Goal: Transaction & Acquisition: Purchase product/service

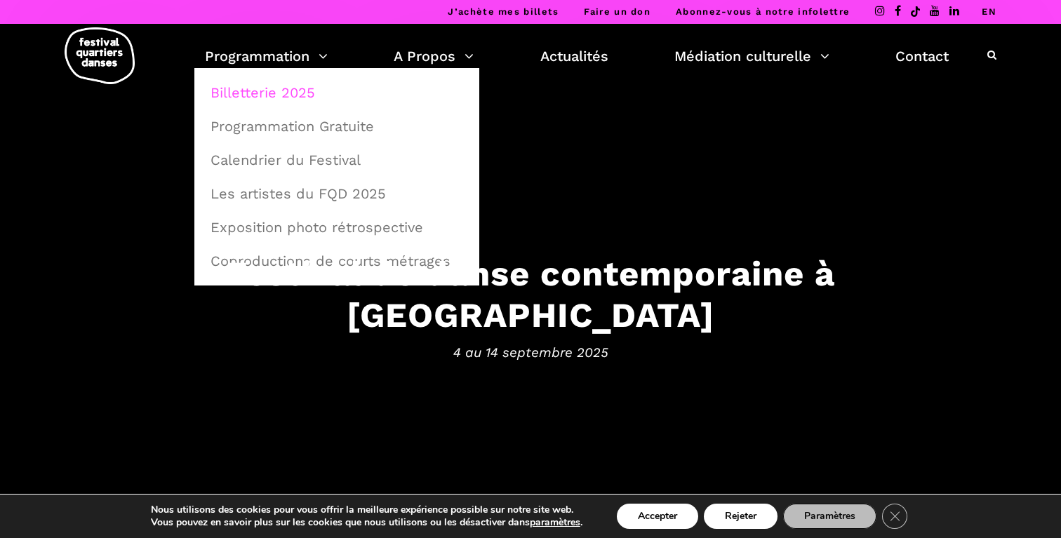
click at [277, 93] on link "Billetterie 2025" at bounding box center [337, 93] width 270 height 32
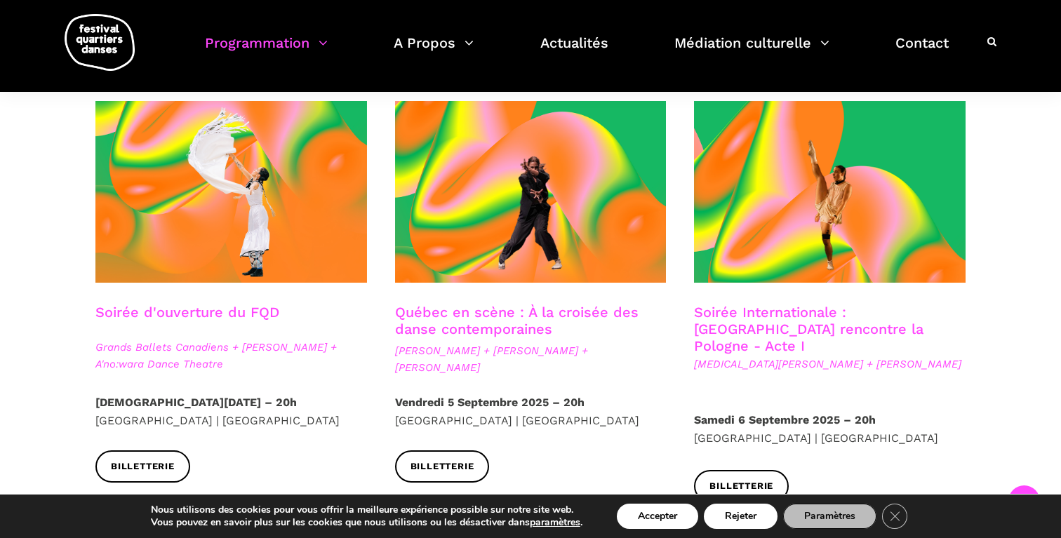
scroll to position [350, 0]
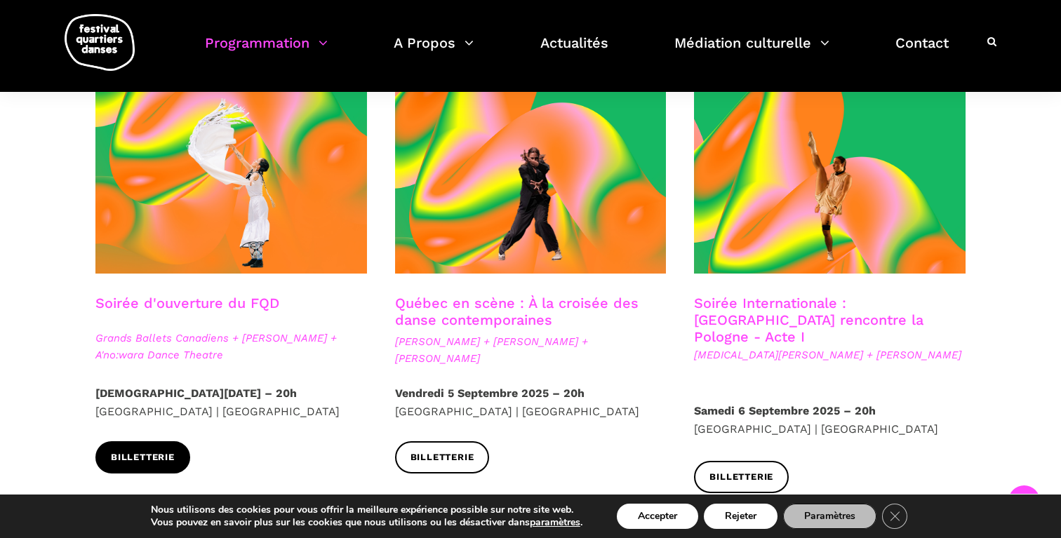
click at [147, 455] on span "Billetterie" at bounding box center [143, 458] width 64 height 15
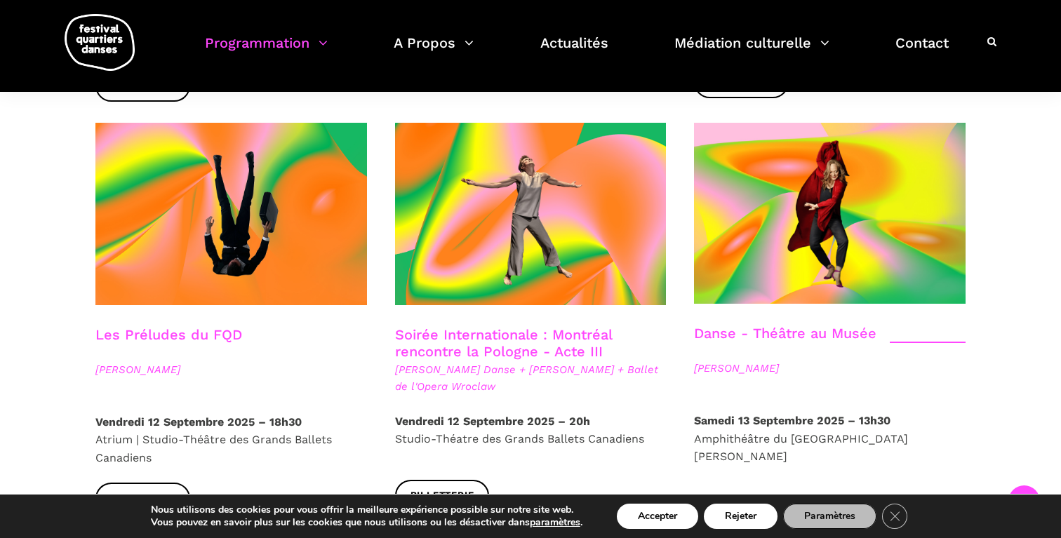
scroll to position [1562, 0]
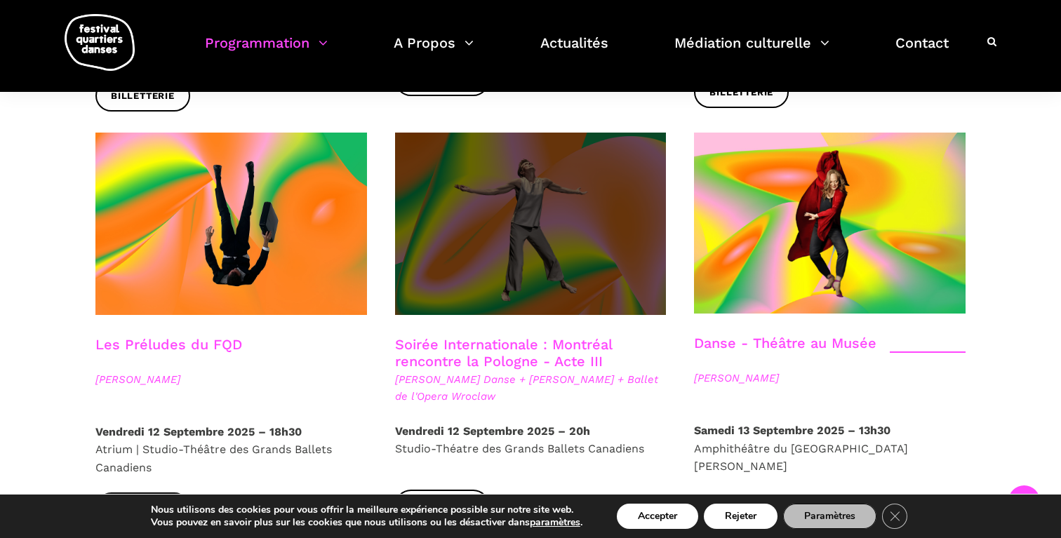
click at [550, 237] on span at bounding box center [531, 224] width 272 height 182
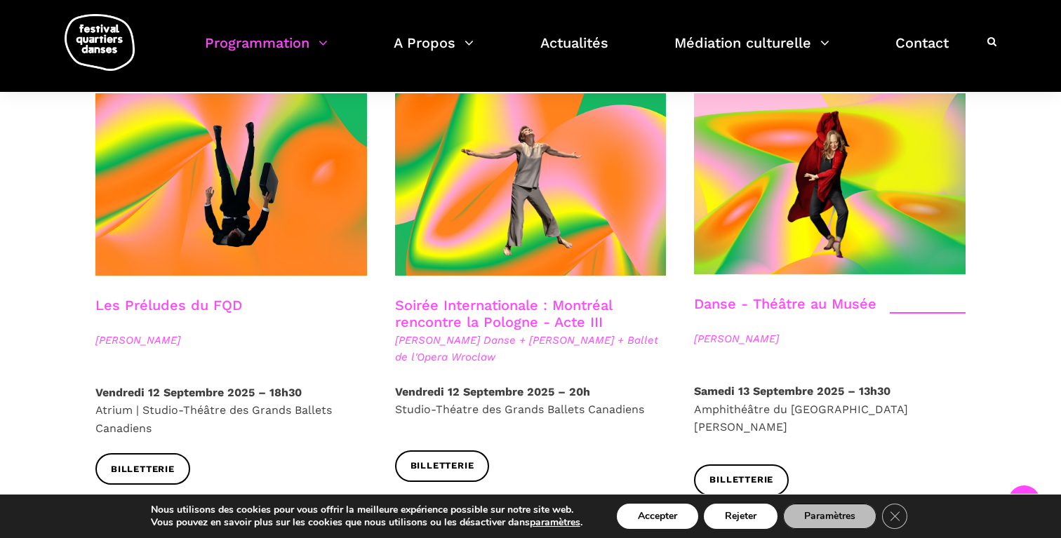
scroll to position [1604, 0]
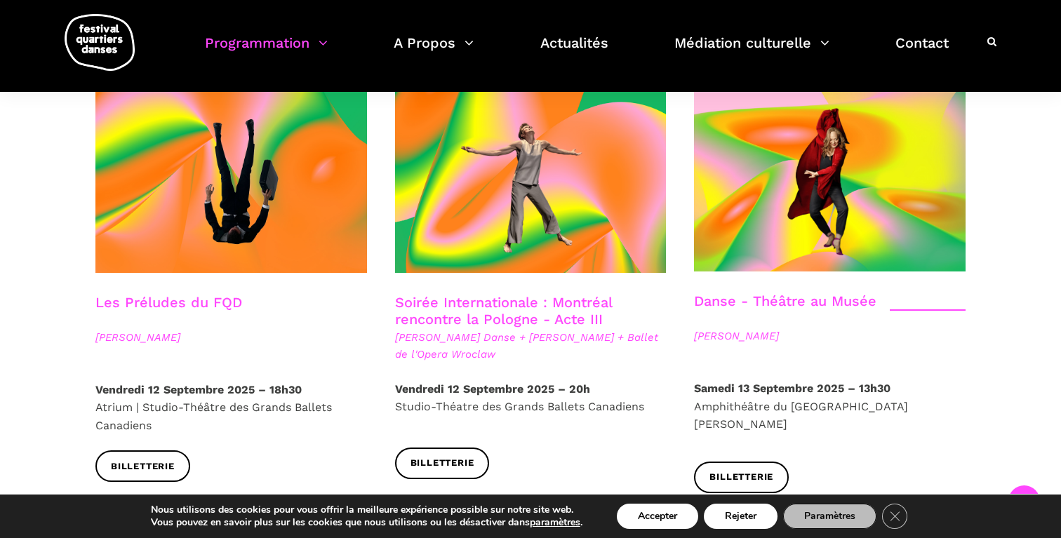
click at [231, 383] on strong "Vendredi 12 Septembre 2025 – 18h30" at bounding box center [198, 389] width 206 height 13
click at [449, 456] on span "Billetterie" at bounding box center [443, 463] width 64 height 15
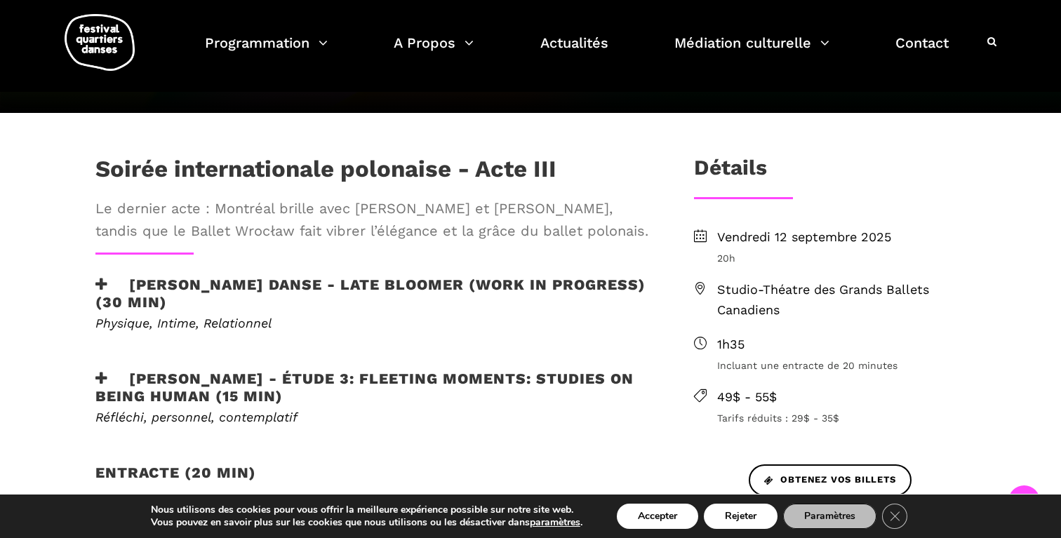
scroll to position [331, 0]
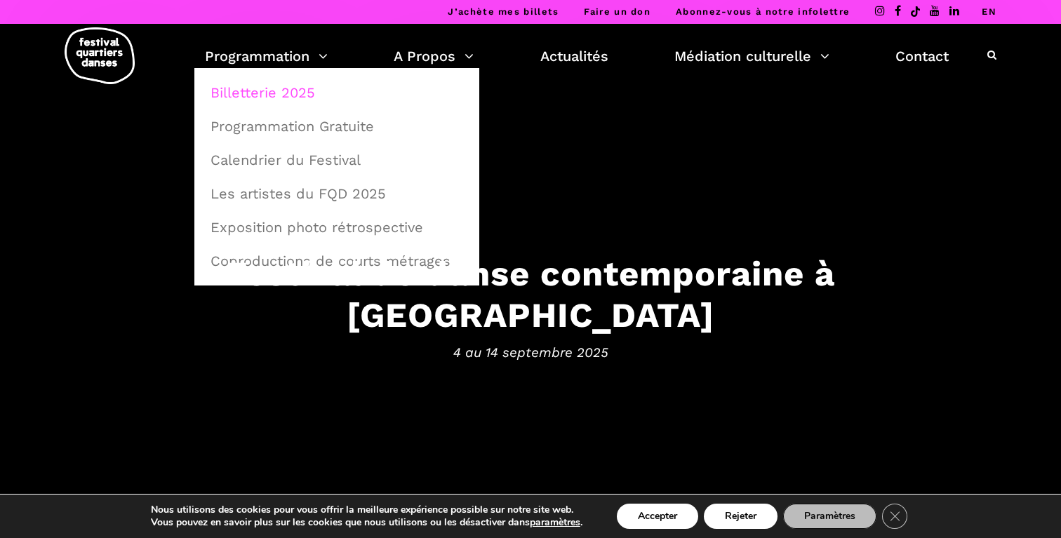
click at [289, 98] on link "Billetterie 2025" at bounding box center [337, 93] width 270 height 32
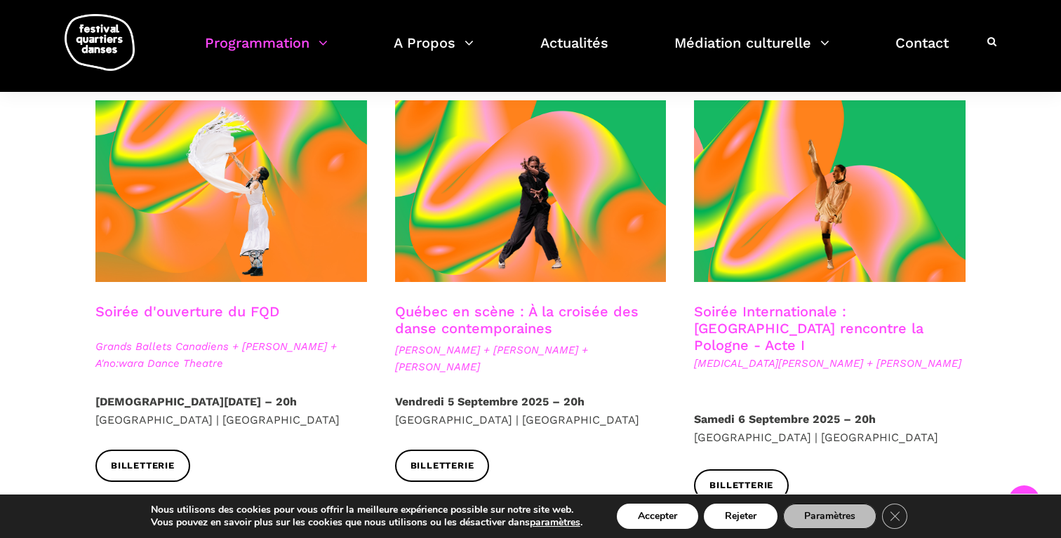
scroll to position [335, 0]
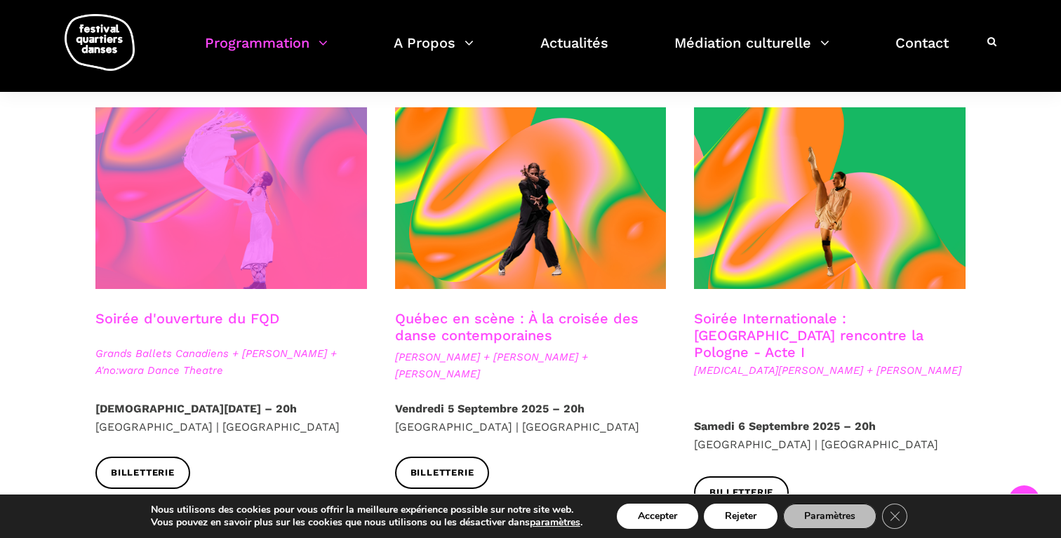
click at [230, 249] on span at bounding box center [231, 198] width 272 height 182
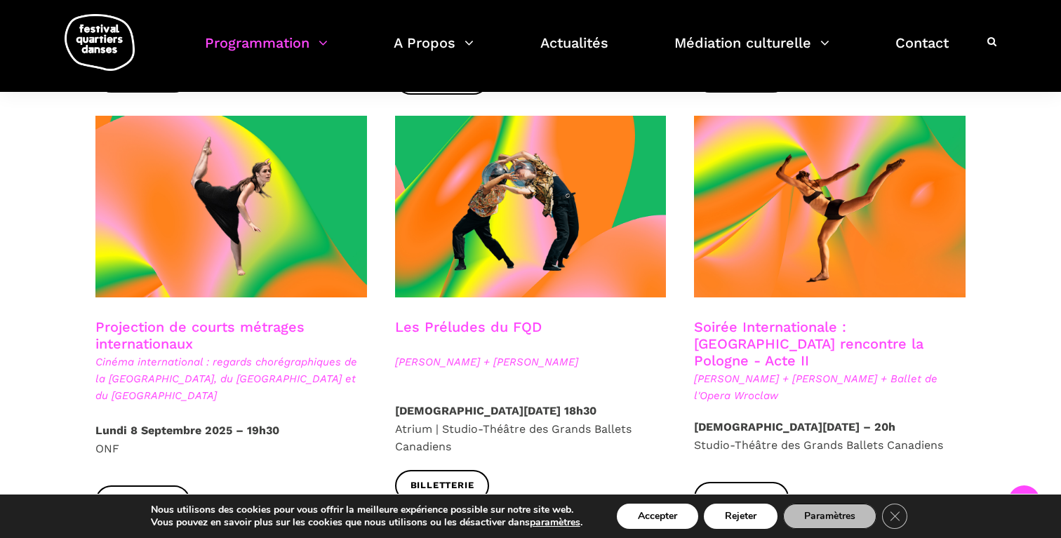
scroll to position [1159, 0]
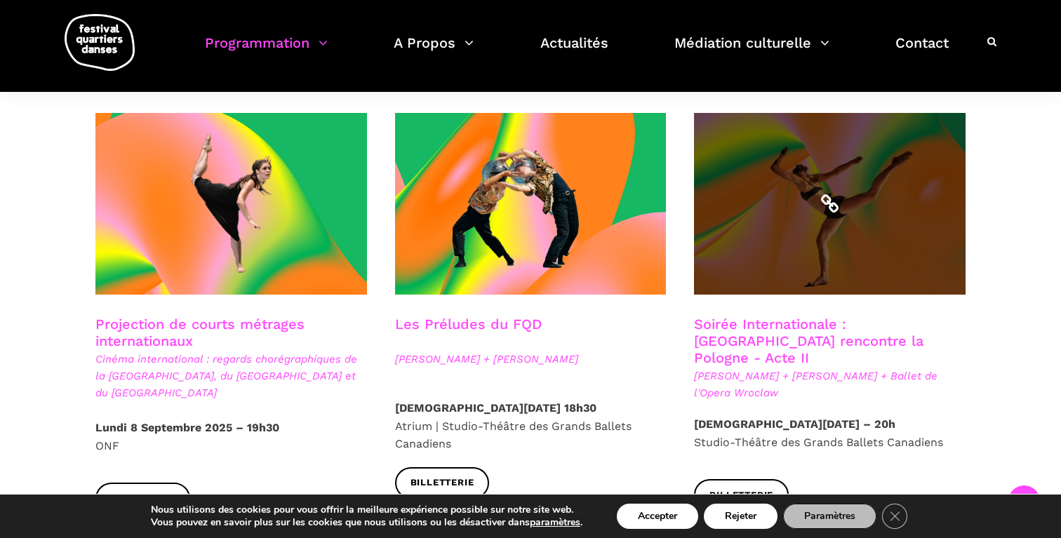
click at [839, 252] on span at bounding box center [830, 204] width 272 height 182
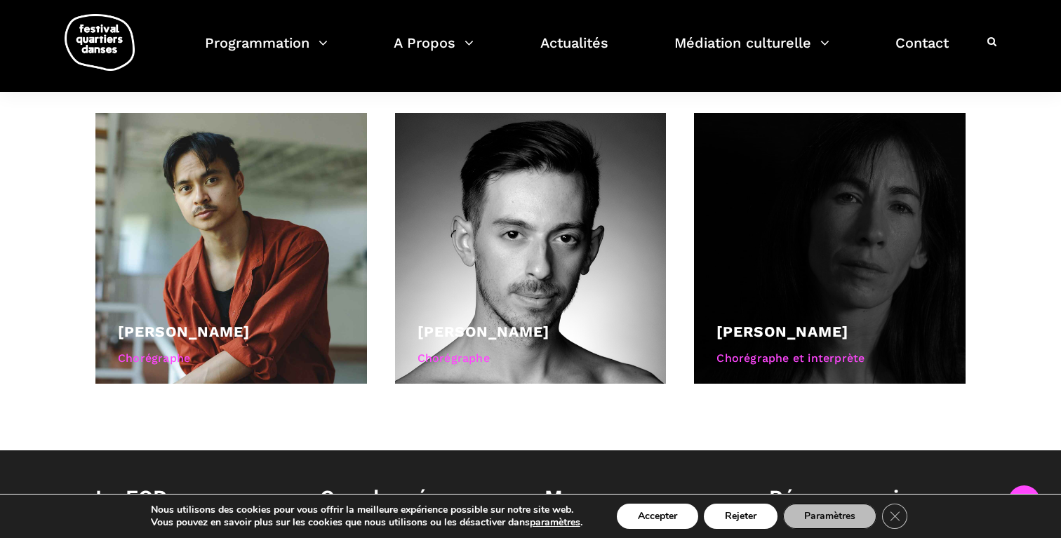
scroll to position [984, 0]
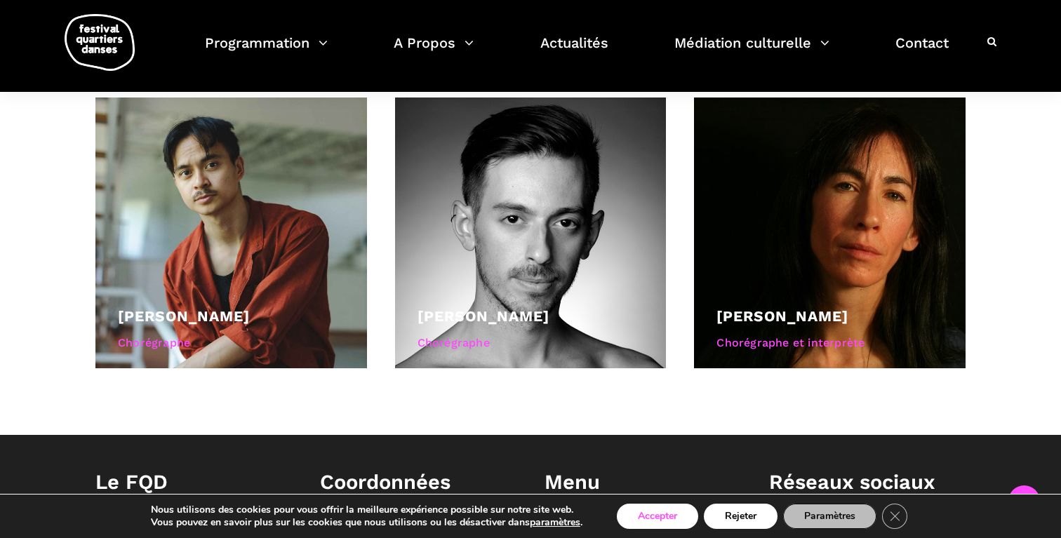
click at [669, 514] on button "Accepter" at bounding box center [657, 516] width 81 height 25
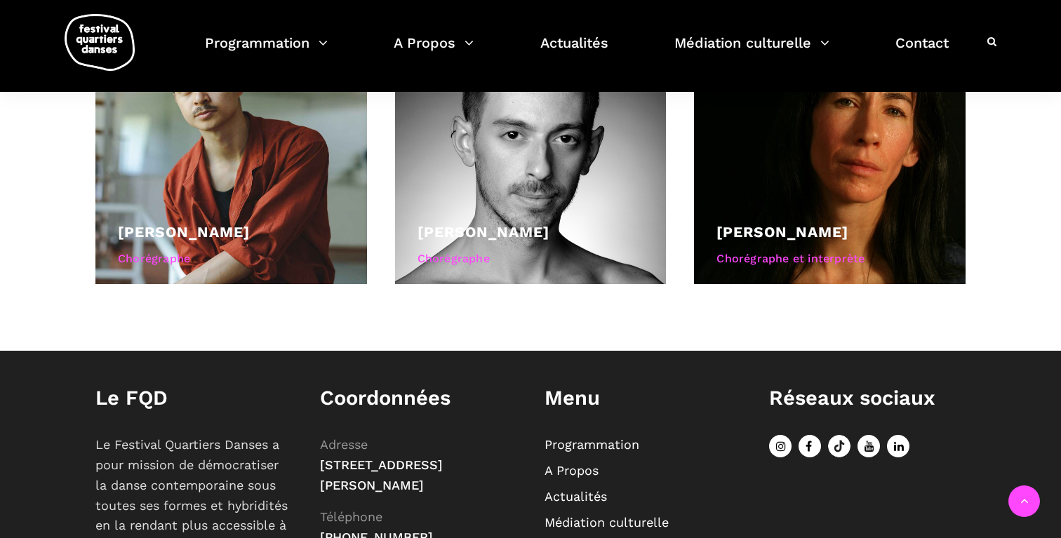
scroll to position [1095, 0]
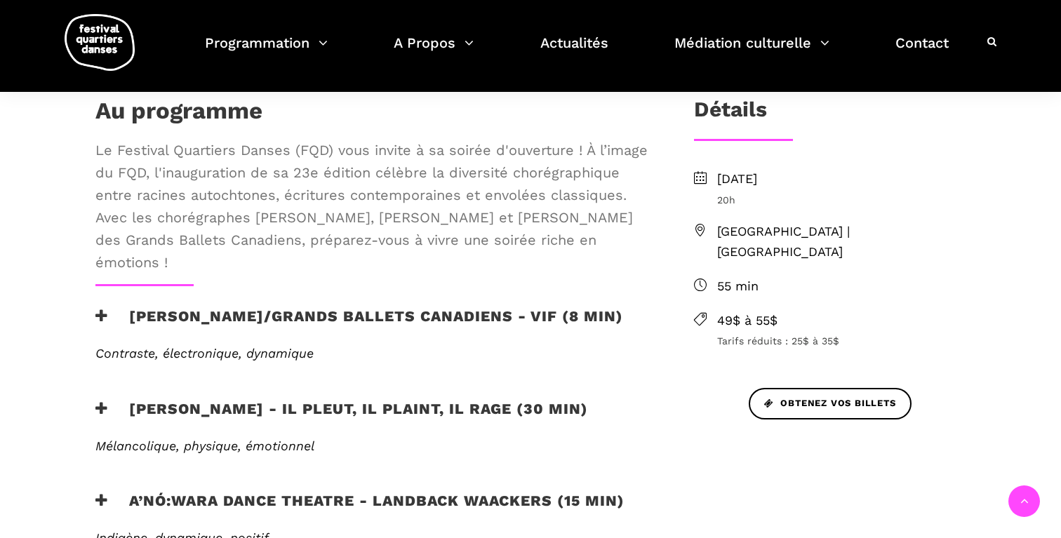
scroll to position [407, 0]
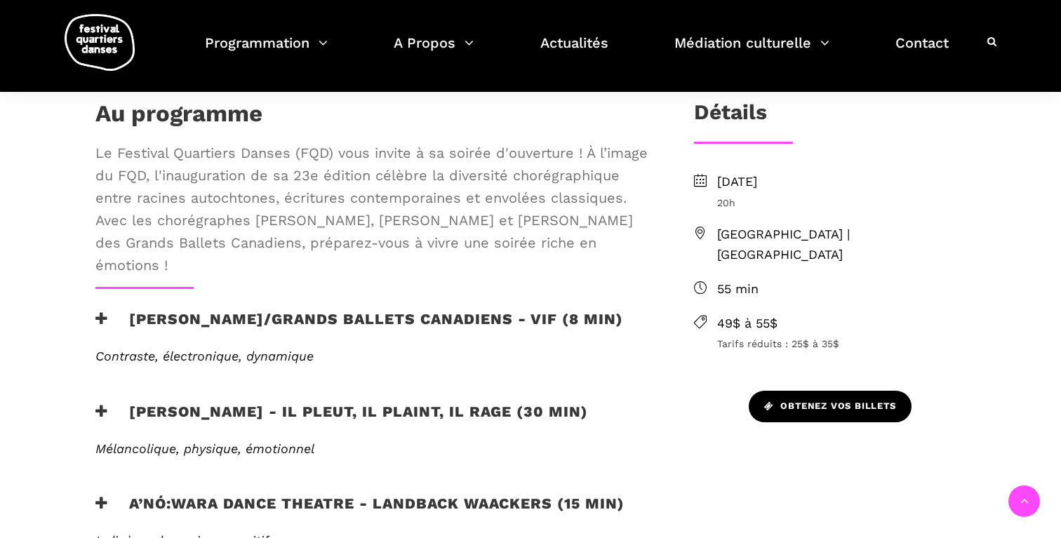
click at [819, 399] on span "Obtenez vos billets" at bounding box center [830, 406] width 132 height 15
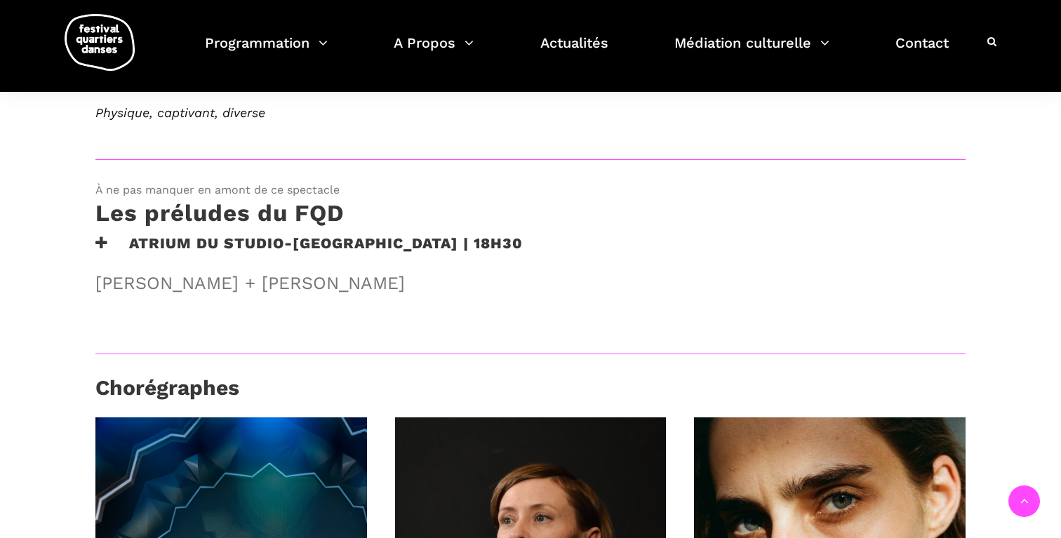
scroll to position [820, 0]
